Goal: Check status: Check status

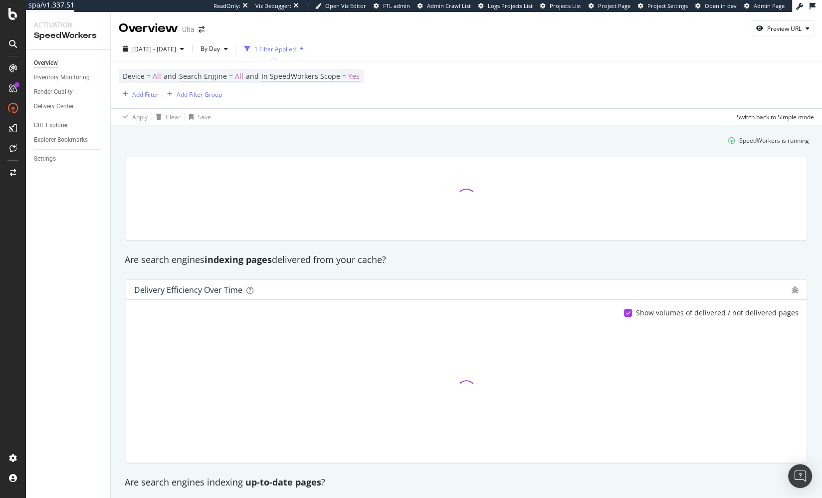
click at [77, 181] on div "Overview Inventory Monitoring Render Quality Delivery Center URL Explorer Explo…" at bounding box center [68, 274] width 84 height 448
drag, startPoint x: 120, startPoint y: 207, endPoint x: 104, endPoint y: 139, distance: 69.6
click at [120, 207] on div at bounding box center [467, 199] width 694 height 100
drag, startPoint x: 143, startPoint y: 155, endPoint x: 144, endPoint y: 98, distance: 56.9
click at [143, 154] on div at bounding box center [467, 199] width 694 height 100
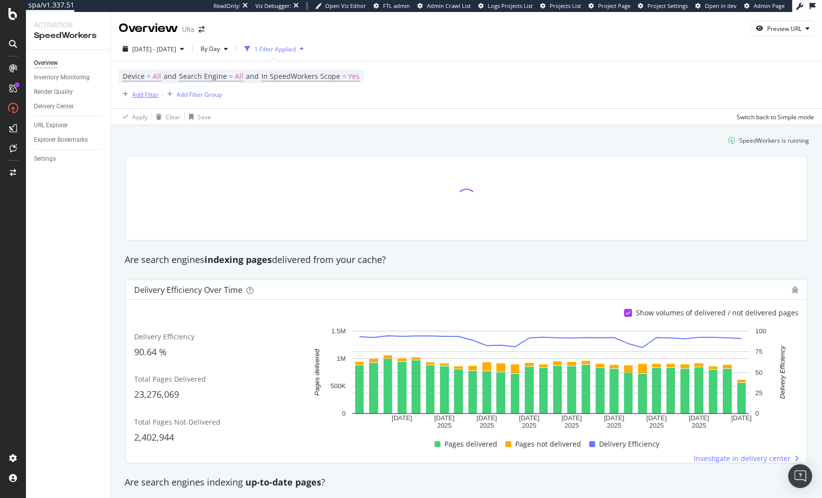
click at [144, 93] on div "Add Filter" at bounding box center [145, 94] width 26 height 8
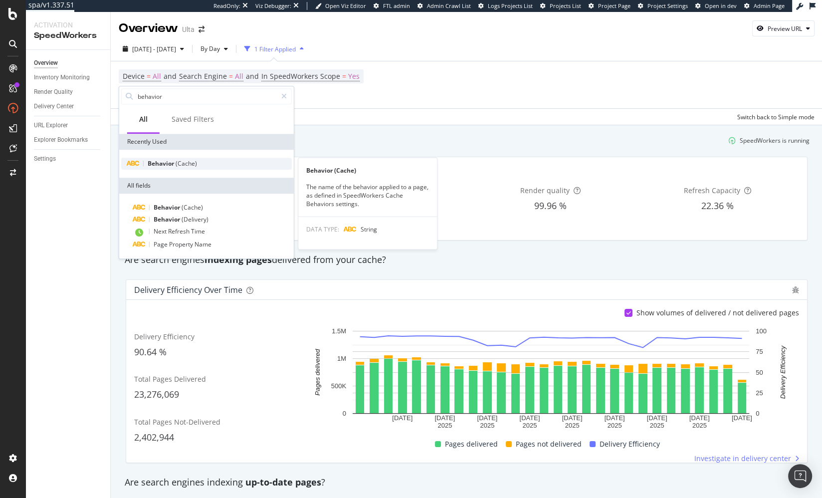
type input "behavior"
click at [197, 163] on div "Behavior (Cache)" at bounding box center [206, 164] width 171 height 12
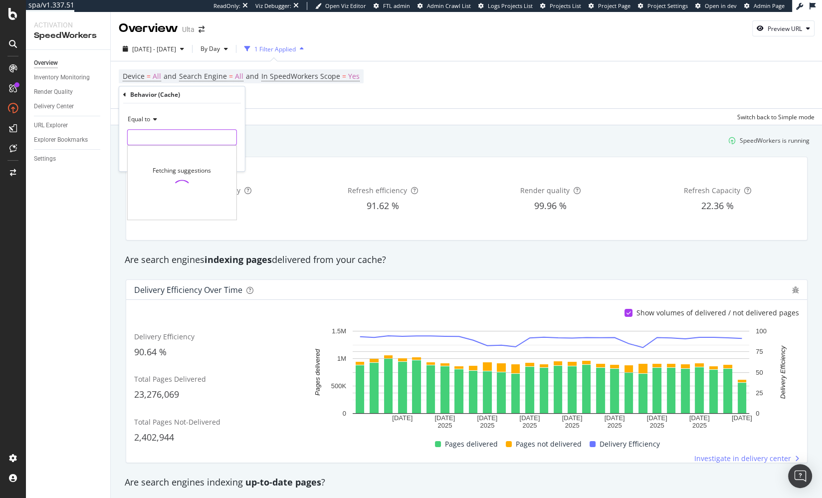
click at [180, 139] on input "text" at bounding box center [182, 137] width 109 height 16
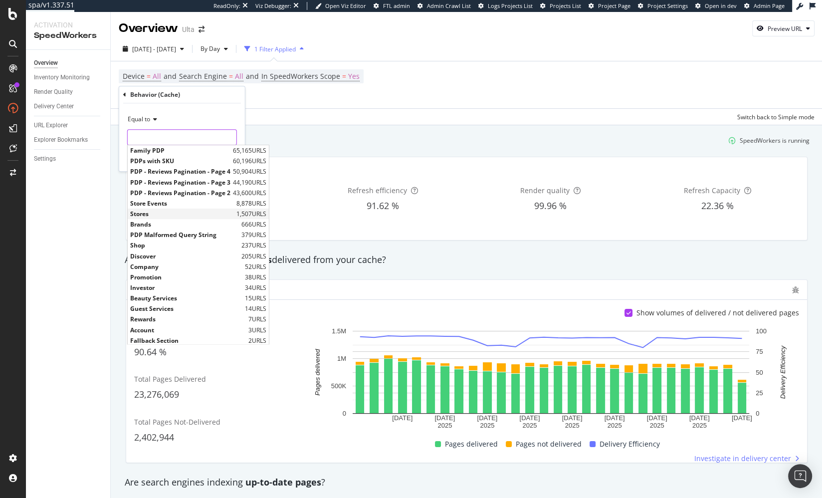
scroll to position [22, 0]
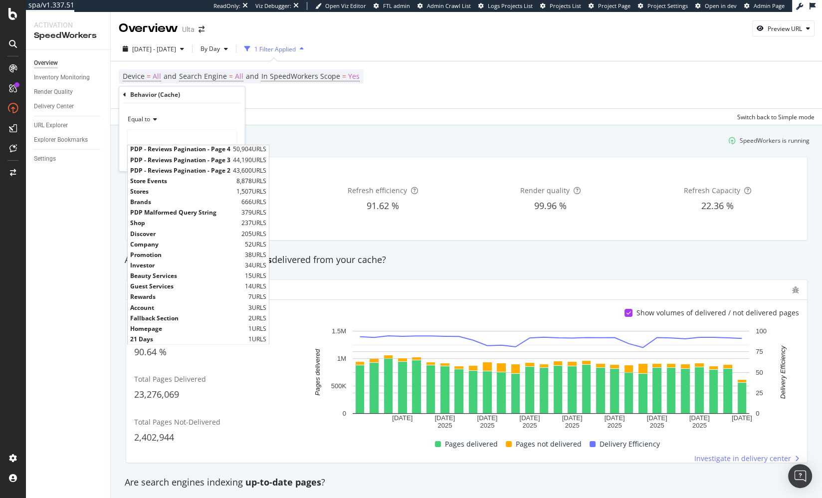
drag, startPoint x: 228, startPoint y: 338, endPoint x: 223, endPoint y: 322, distance: 16.4
click at [228, 338] on div "21 Days 1 URLS" at bounding box center [198, 339] width 141 height 10
type input "21 Days"
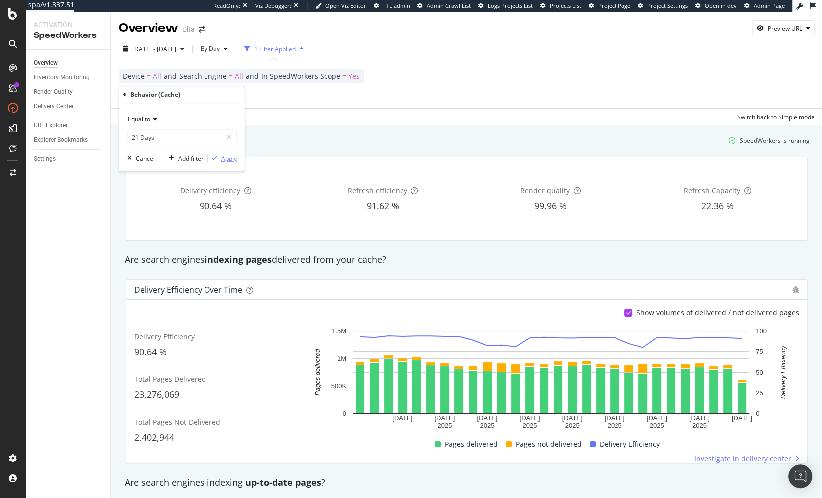
click at [232, 159] on div "Apply" at bounding box center [229, 158] width 15 height 8
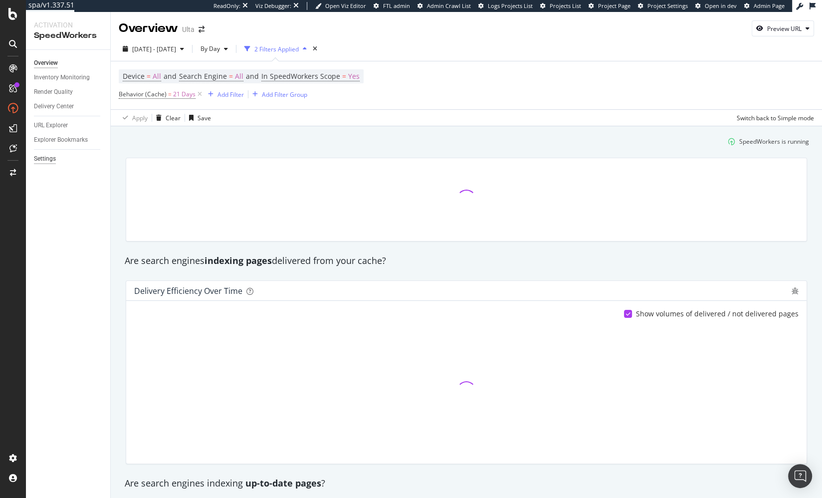
drag, startPoint x: 65, startPoint y: 199, endPoint x: 46, endPoint y: 157, distance: 46.5
click at [65, 198] on div "Overview Inventory Monitoring Render Quality Delivery Center URL Explorer Explo…" at bounding box center [68, 274] width 84 height 448
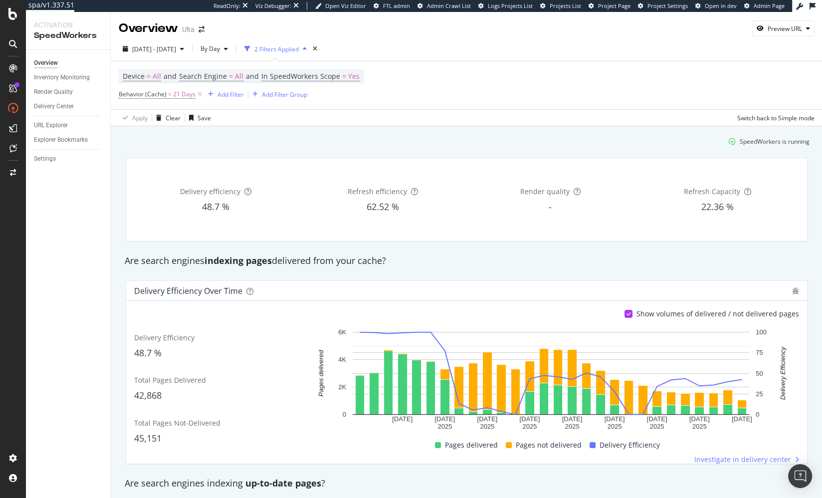
click at [238, 266] on strong "indexing pages" at bounding box center [238, 261] width 67 height 12
click at [222, 138] on div "SpeedWorkers is running" at bounding box center [467, 141] width 694 height 16
drag, startPoint x: 51, startPoint y: 125, endPoint x: 52, endPoint y: 133, distance: 8.5
click at [51, 125] on div "URL Explorer" at bounding box center [51, 125] width 34 height 10
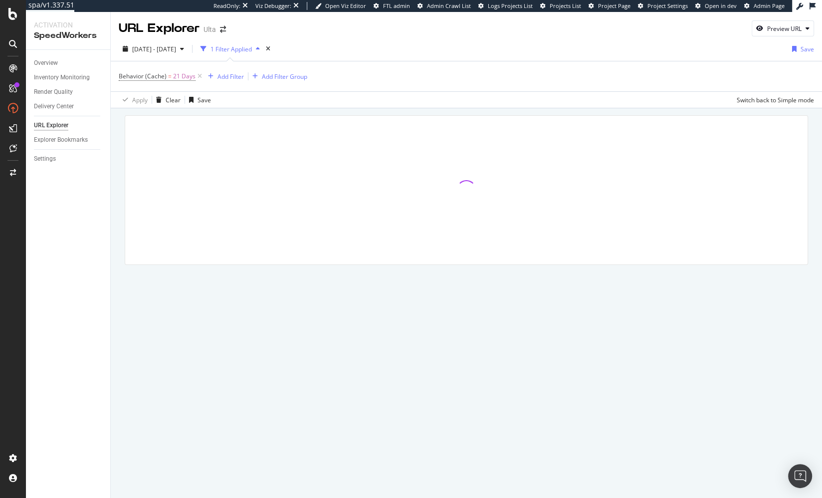
click at [408, 114] on div at bounding box center [467, 204] width 712 height 192
click at [116, 197] on div at bounding box center [467, 204] width 712 height 192
click at [234, 116] on div at bounding box center [466, 190] width 683 height 149
click at [237, 113] on div at bounding box center [467, 204] width 712 height 192
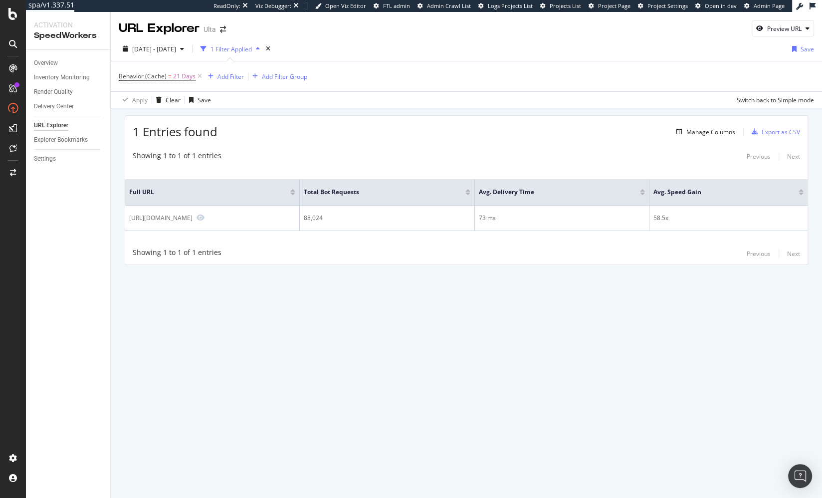
click at [404, 156] on div "Showing 1 to 1 of 1 entries Previous Next" at bounding box center [466, 157] width 683 height 12
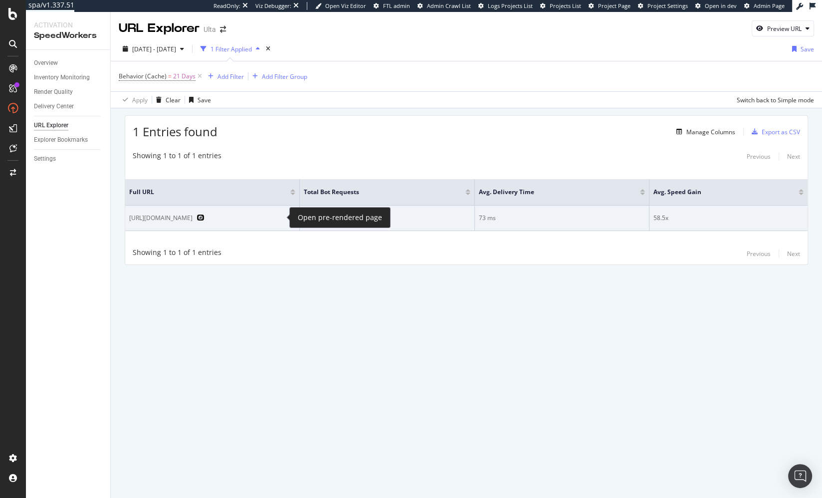
click at [205, 217] on icon "Preview https://www.ulta.com/promotion/21-days-of-beauty" at bounding box center [201, 217] width 8 height 7
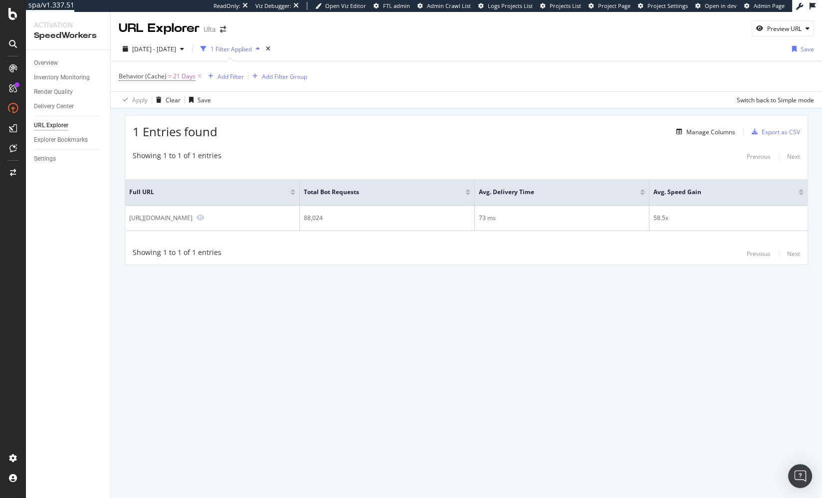
click at [395, 271] on div "1 Entries found Manage Columns Export as CSV Showing 1 to 1 of 1 entries Previo…" at bounding box center [467, 204] width 712 height 192
click at [419, 129] on div "1 Entries found Manage Columns Export as CSV" at bounding box center [466, 128] width 683 height 24
click at [113, 149] on div "1 Entries found Manage Columns Export as CSV Showing 1 to 1 of 1 entries Previo…" at bounding box center [467, 204] width 712 height 192
drag, startPoint x: 365, startPoint y: 114, endPoint x: 376, endPoint y: 39, distance: 75.2
click at [366, 113] on div "1 Entries found Manage Columns Export as CSV Showing 1 to 1 of 1 entries Previo…" at bounding box center [467, 204] width 712 height 192
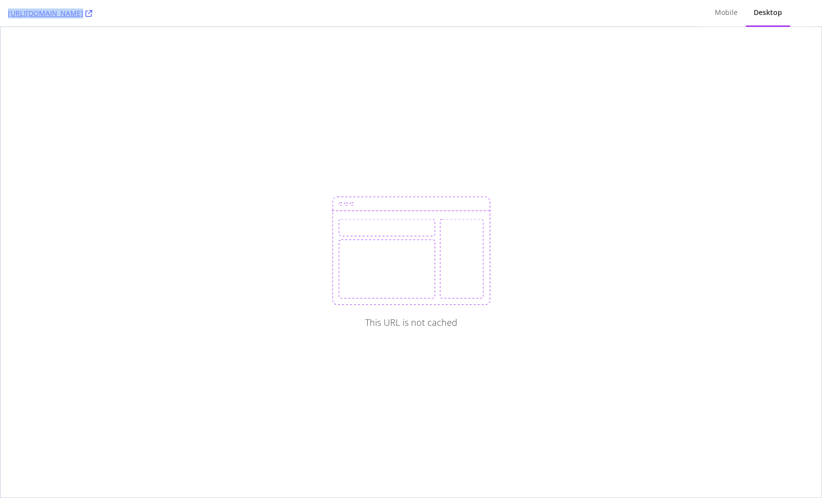
drag, startPoint x: 3, startPoint y: 14, endPoint x: 198, endPoint y: 14, distance: 194.6
click at [198, 14] on div "[URL][DOMAIN_NAME] Mobile Desktop" at bounding box center [411, 13] width 822 height 27
copy link "[URL][DOMAIN_NAME]"
